Goal: Task Accomplishment & Management: Manage account settings

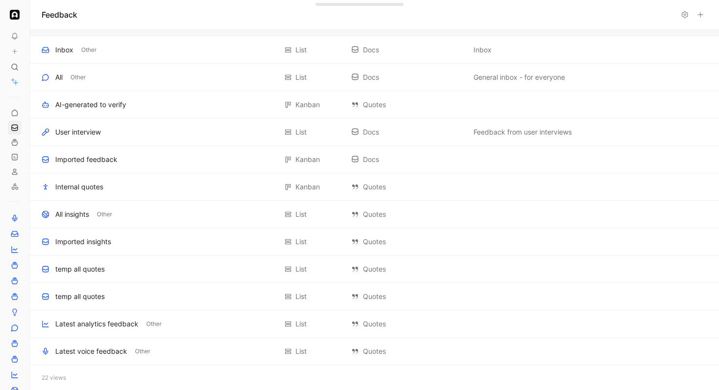
scroll to position [268, 0]
click at [105, 324] on div "Latest analytics feedback" at bounding box center [96, 323] width 83 height 12
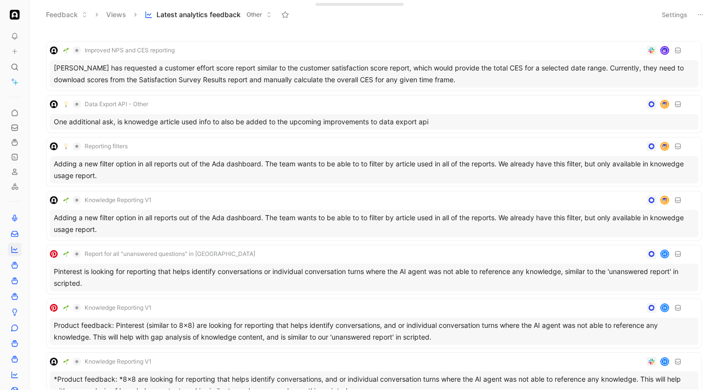
click at [705, 17] on button at bounding box center [700, 15] width 14 height 14
click at [700, 13] on icon at bounding box center [700, 15] width 8 height 8
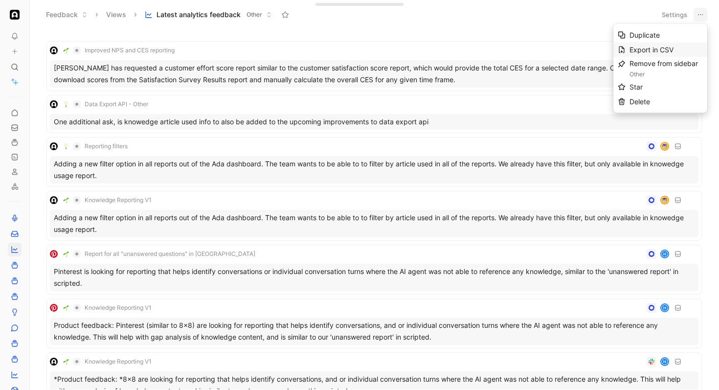
click at [681, 45] on div "Export in CSV" at bounding box center [665, 50] width 73 height 12
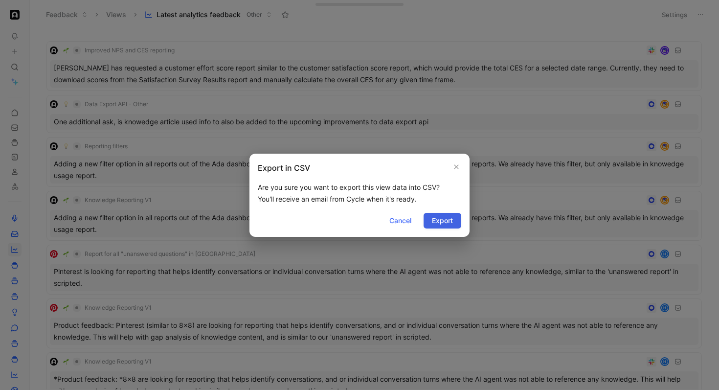
click at [439, 220] on span "Export" at bounding box center [442, 221] width 21 height 12
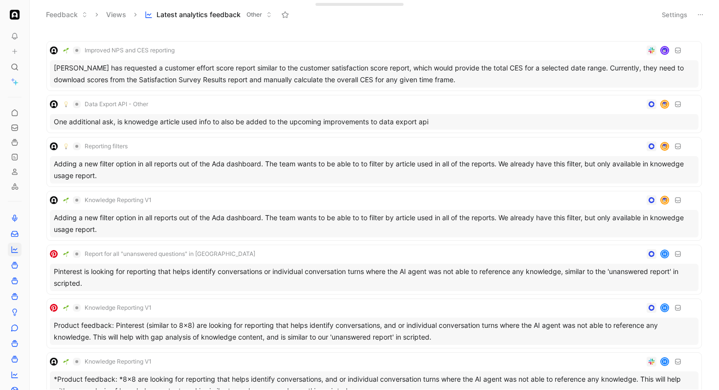
click at [340, 20] on div "Feedback Views Latest analytics feedback Other" at bounding box center [346, 14] width 610 height 17
click at [670, 11] on button "Settings" at bounding box center [674, 15] width 34 height 14
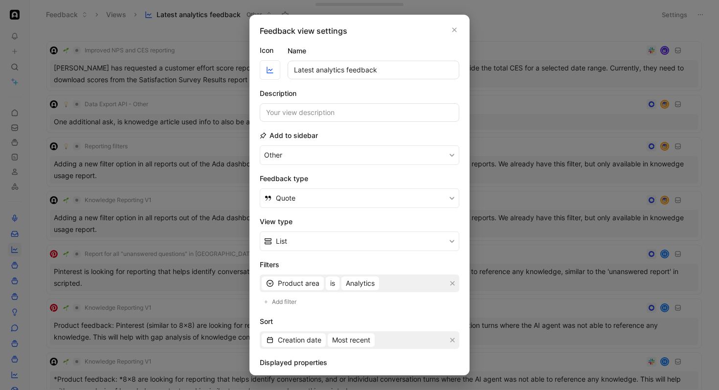
click at [459, 140] on div "Feedback view settings Icon Name Latest analytics feedback Description Add to s…" at bounding box center [359, 195] width 220 height 360
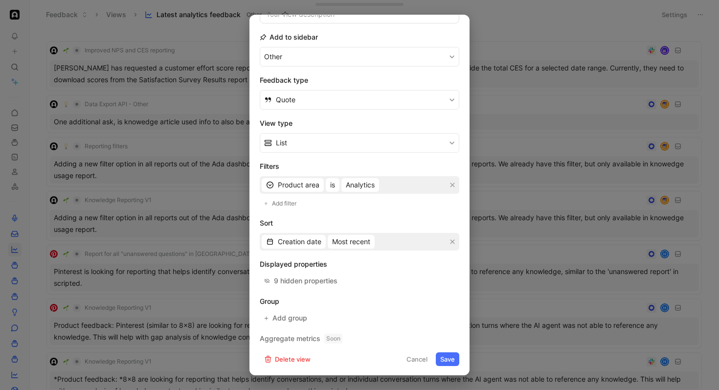
scroll to position [99, 0]
click at [361, 179] on span "Analytics" at bounding box center [360, 184] width 29 height 12
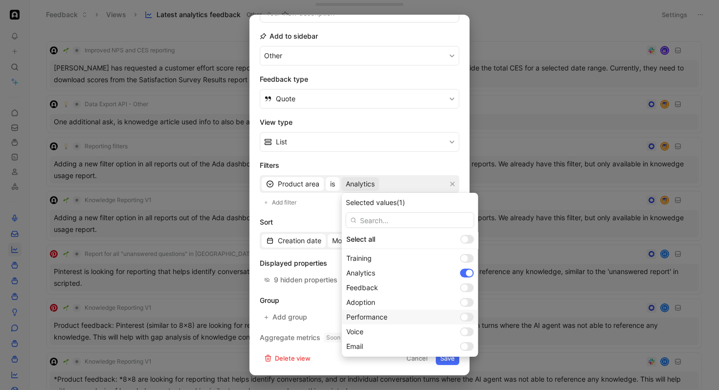
scroll to position [60, 0]
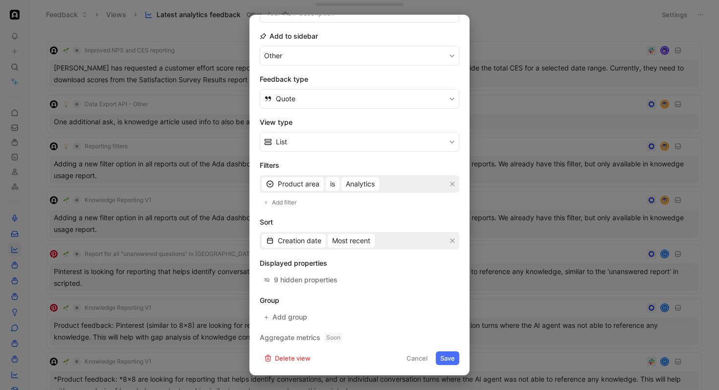
click at [495, 145] on div at bounding box center [359, 195] width 719 height 390
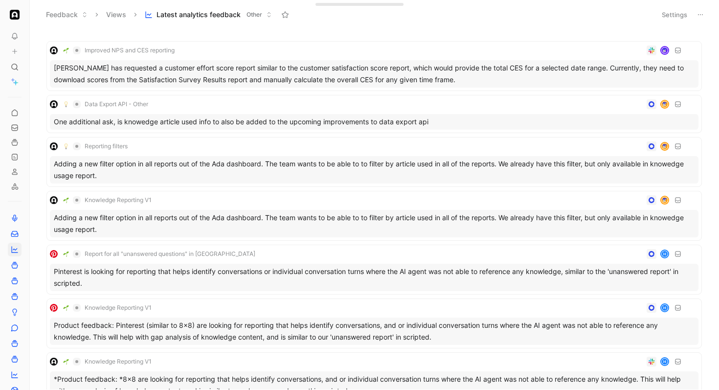
click at [706, 11] on button at bounding box center [700, 15] width 14 height 14
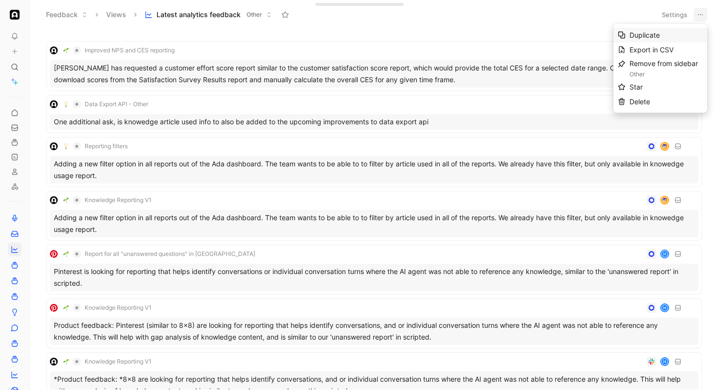
click at [658, 38] on span "Duplicate" at bounding box center [644, 35] width 30 height 8
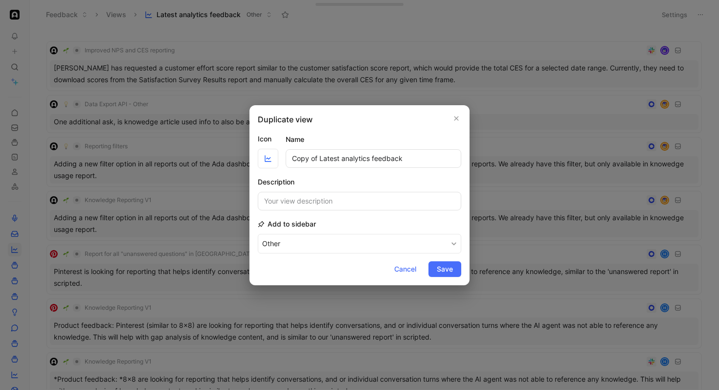
click at [313, 165] on input "Copy of Latest analytics feedback" at bounding box center [374, 158] width 176 height 19
drag, startPoint x: 318, startPoint y: 157, endPoint x: 251, endPoint y: 149, distance: 67.0
click at [251, 149] on div "Duplicate view Icon Name Copy of Latest analytics feedback Description Add to s…" at bounding box center [359, 195] width 220 height 180
drag, startPoint x: 316, startPoint y: 156, endPoint x: 343, endPoint y: 158, distance: 27.0
click at [343, 158] on input "Latest analytics feedback" at bounding box center [374, 158] width 176 height 19
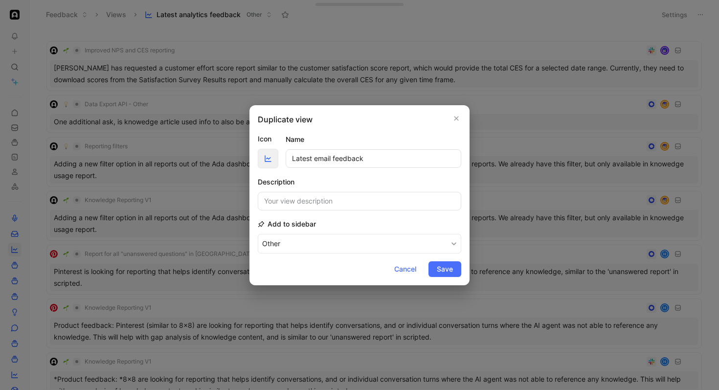
type input "Latest email feedback"
click at [263, 161] on span "button" at bounding box center [268, 159] width 16 height 8
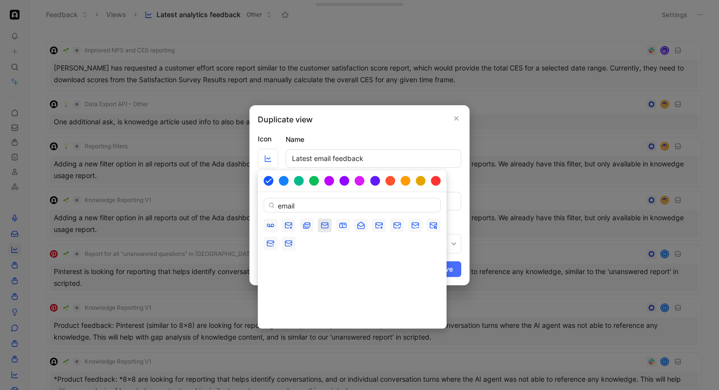
type input "email"
click at [324, 225] on icon "button" at bounding box center [324, 224] width 6 height 2
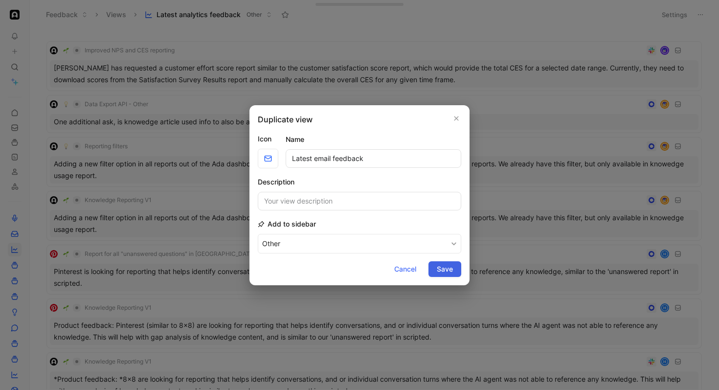
click at [453, 264] on button "Save" at bounding box center [444, 269] width 33 height 16
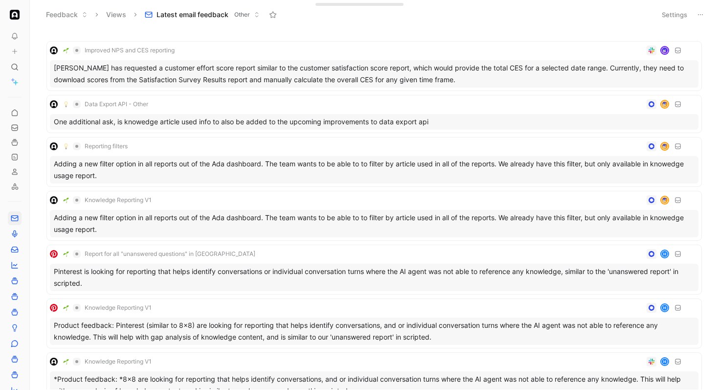
click at [678, 12] on button "Settings" at bounding box center [674, 15] width 34 height 14
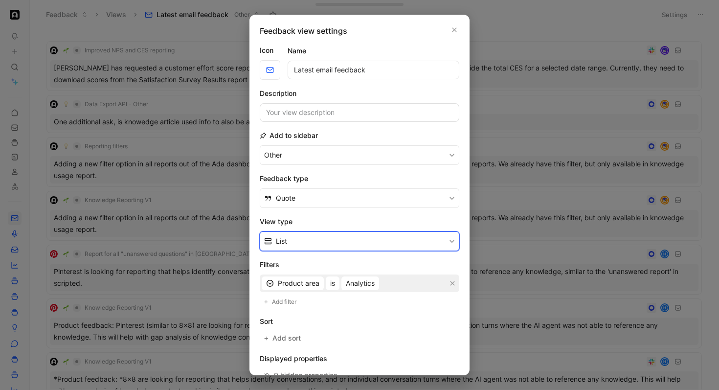
click at [369, 246] on button "List" at bounding box center [360, 241] width 200 height 20
click at [355, 284] on span "Analytics" at bounding box center [360, 283] width 29 height 12
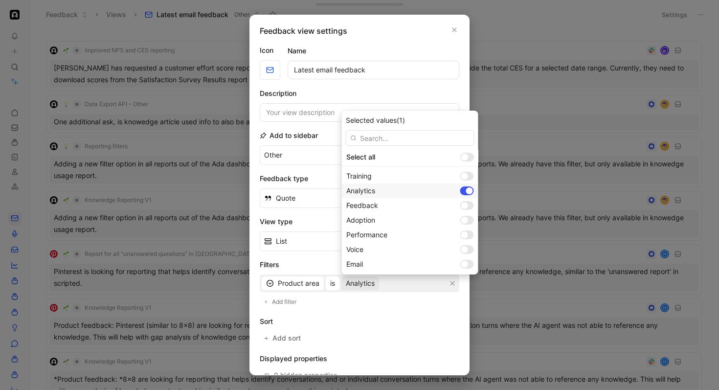
click at [460, 189] on div at bounding box center [467, 190] width 14 height 9
click at [461, 262] on div at bounding box center [464, 264] width 7 height 7
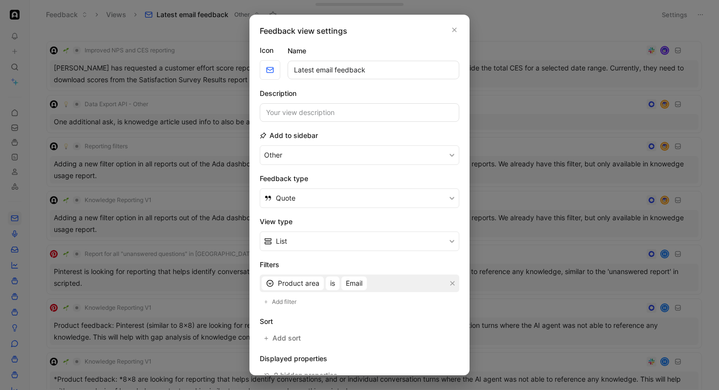
scroll to position [95, 0]
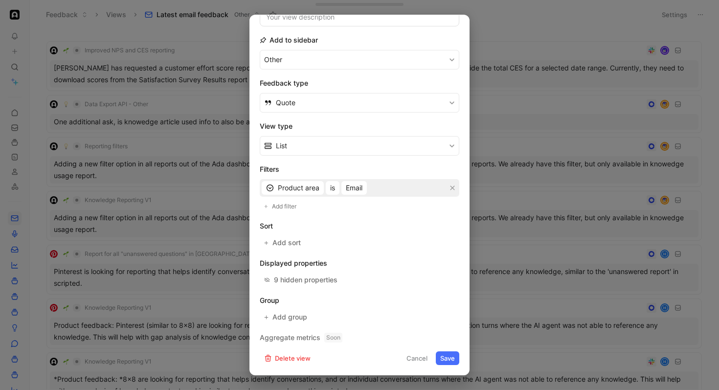
click at [449, 360] on button "Save" at bounding box center [447, 358] width 23 height 14
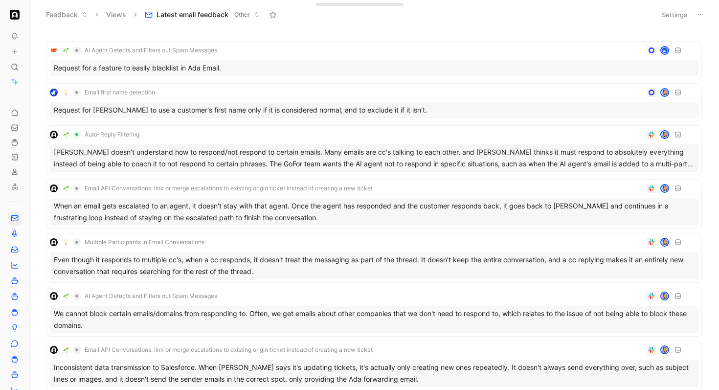
click at [703, 12] on icon at bounding box center [700, 15] width 8 height 8
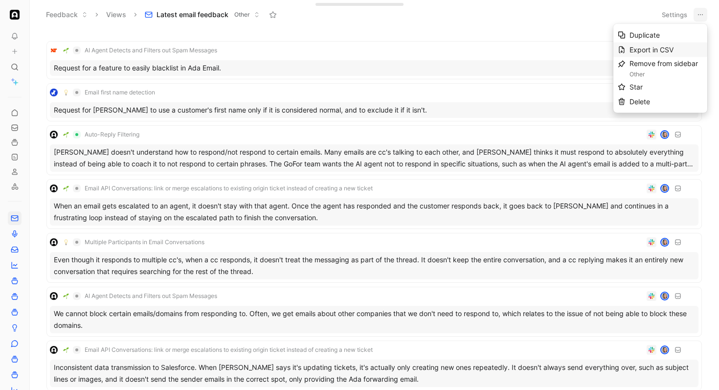
click at [650, 46] on span "Export in CSV" at bounding box center [651, 49] width 44 height 8
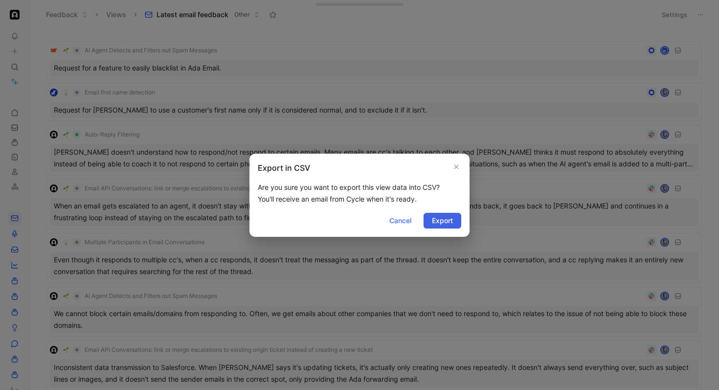
click at [455, 223] on button "Export" at bounding box center [443, 221] width 38 height 16
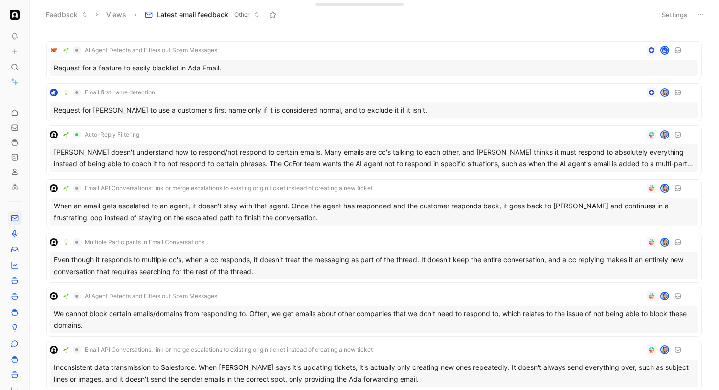
click at [676, 9] on button "Settings" at bounding box center [674, 15] width 34 height 14
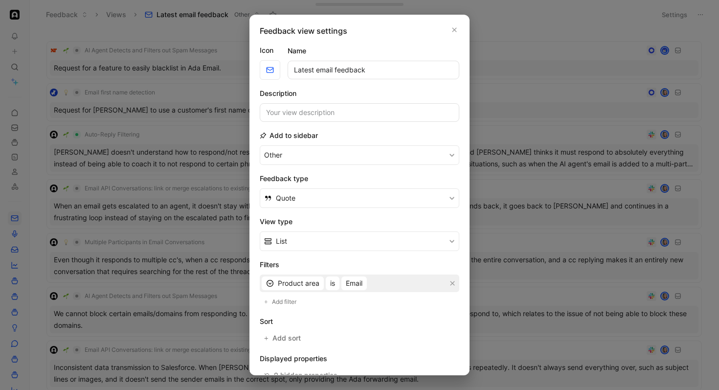
scroll to position [15, 0]
